Goal: Transaction & Acquisition: Obtain resource

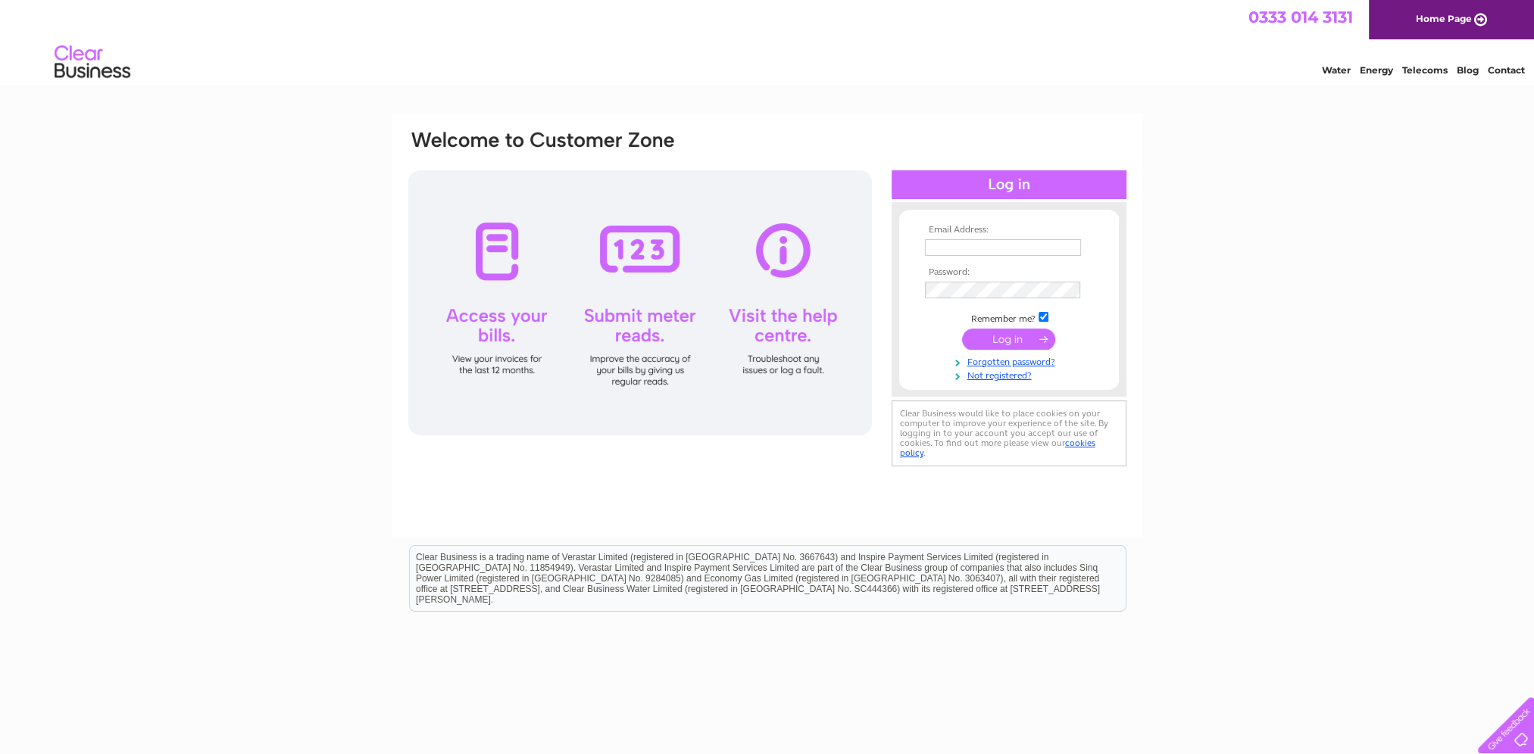
type input "finance@zxmeasurements.com"
click at [1010, 339] on input "submit" at bounding box center [1008, 339] width 93 height 21
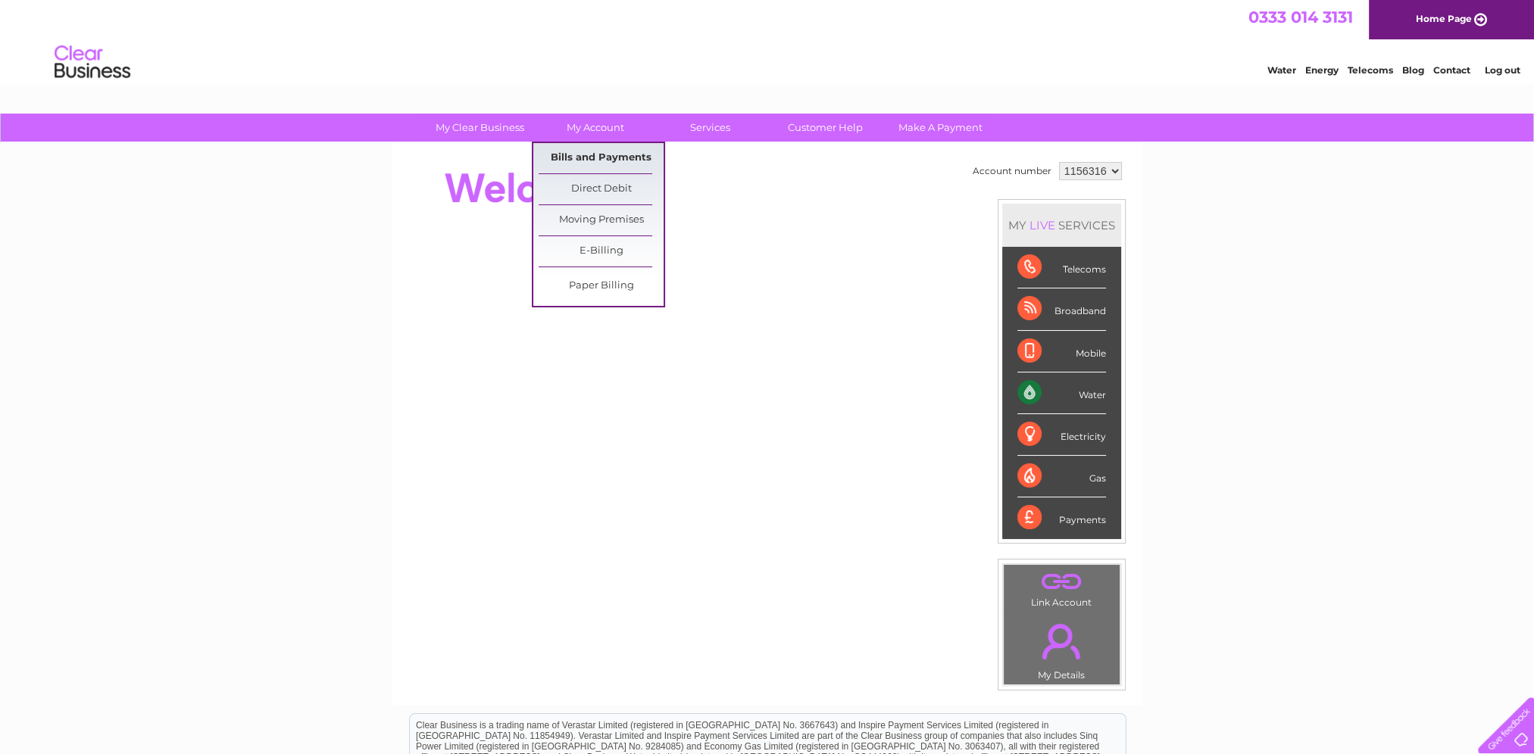
click at [601, 154] on link "Bills and Payments" at bounding box center [600, 158] width 125 height 30
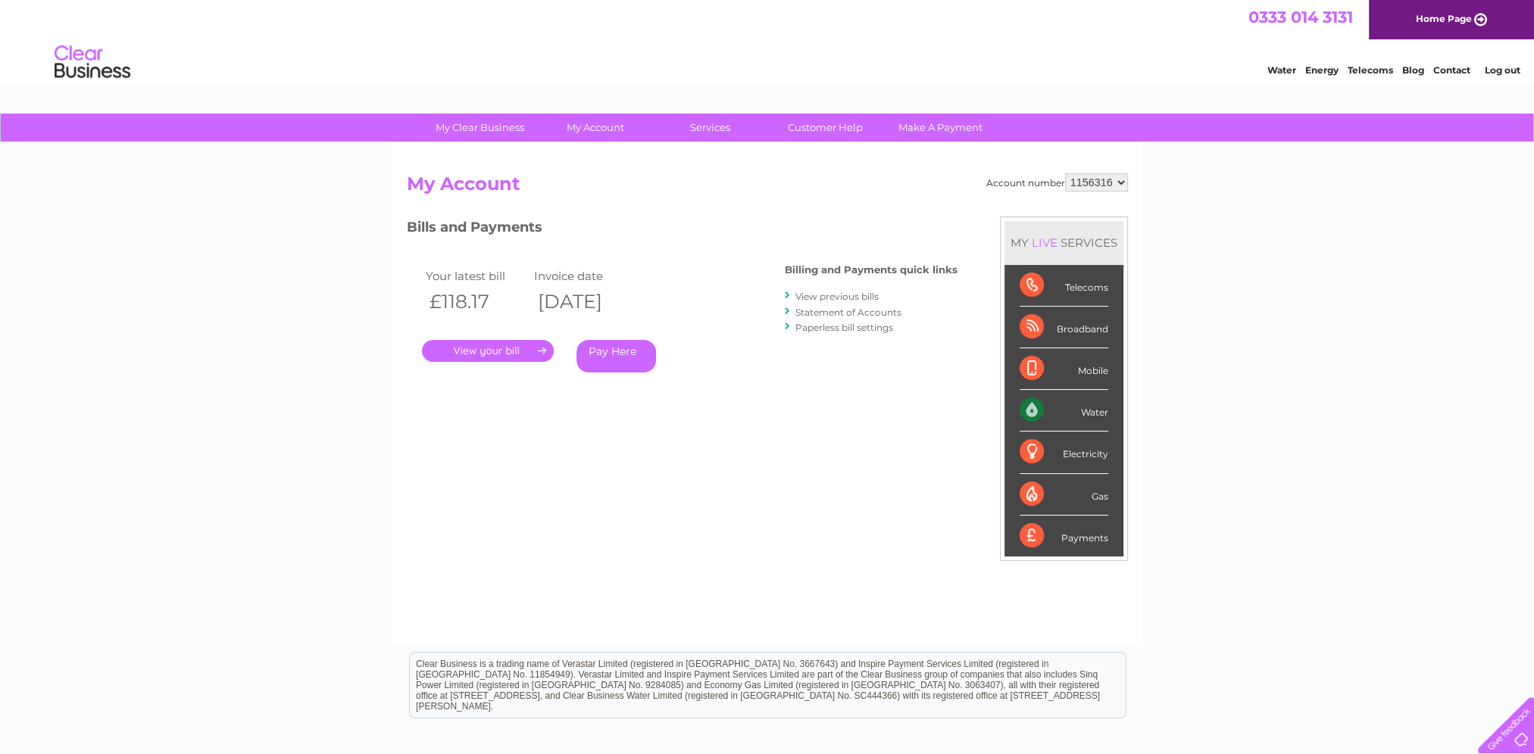
click at [500, 336] on div ". Pay Here" at bounding box center [573, 328] width 303 height 23
click at [498, 342] on link "." at bounding box center [488, 351] width 132 height 22
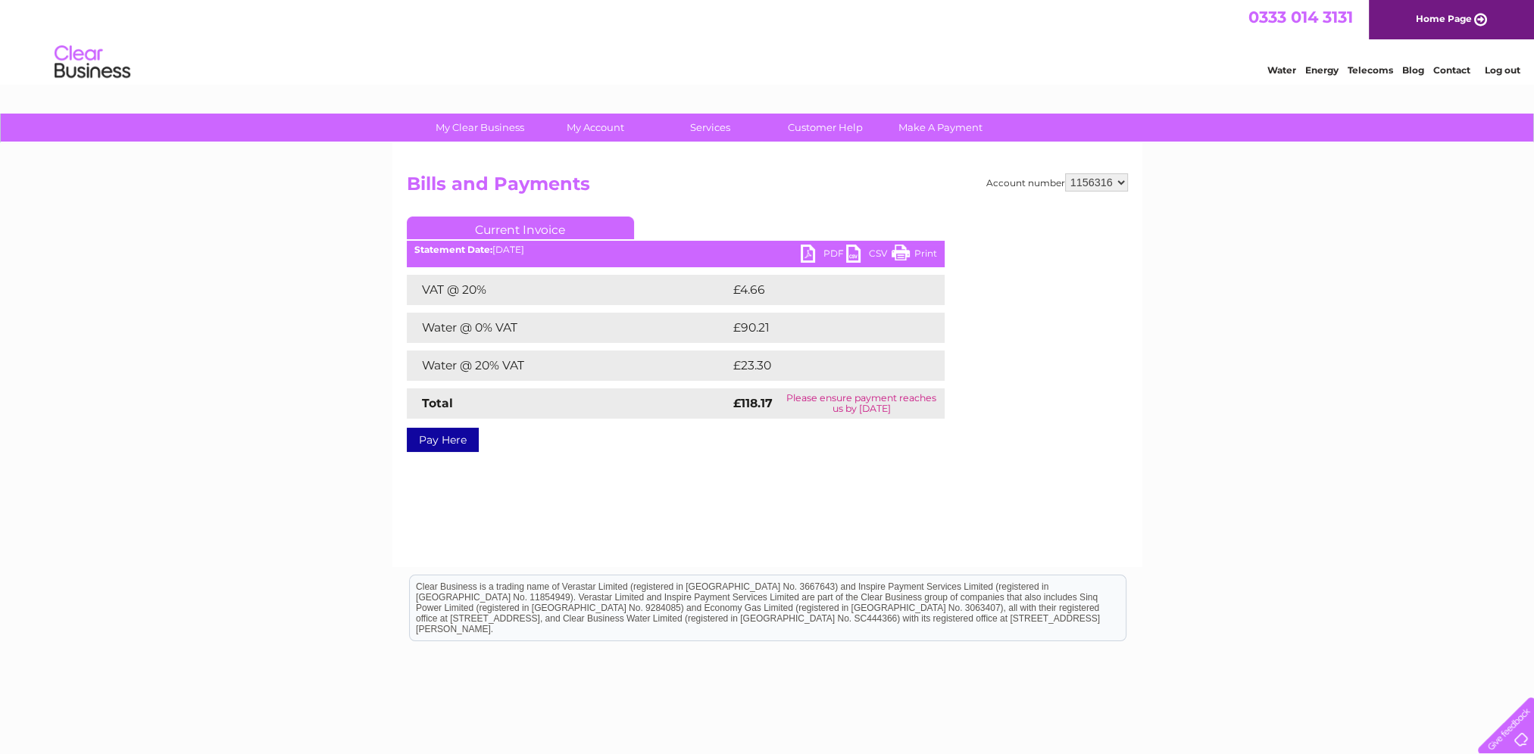
click at [815, 245] on link "PDF" at bounding box center [822, 256] width 45 height 22
